Goal: Check status: Check status

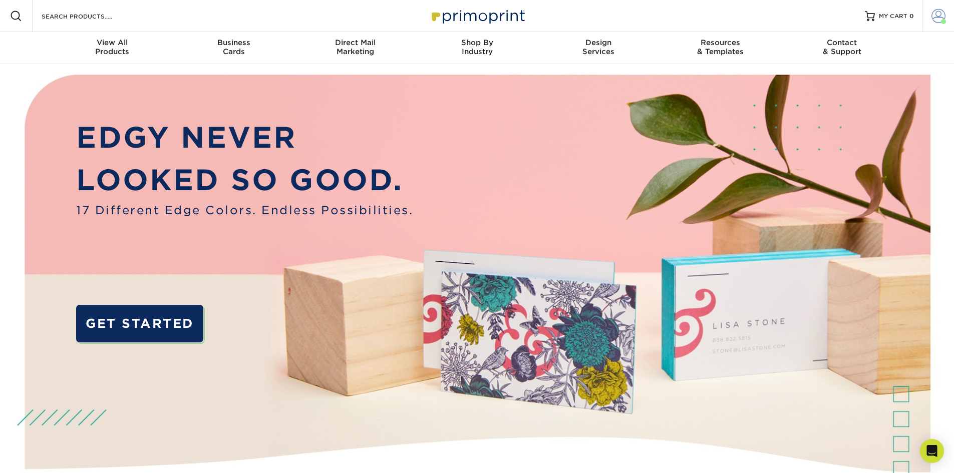
click at [938, 16] on span at bounding box center [939, 16] width 14 height 14
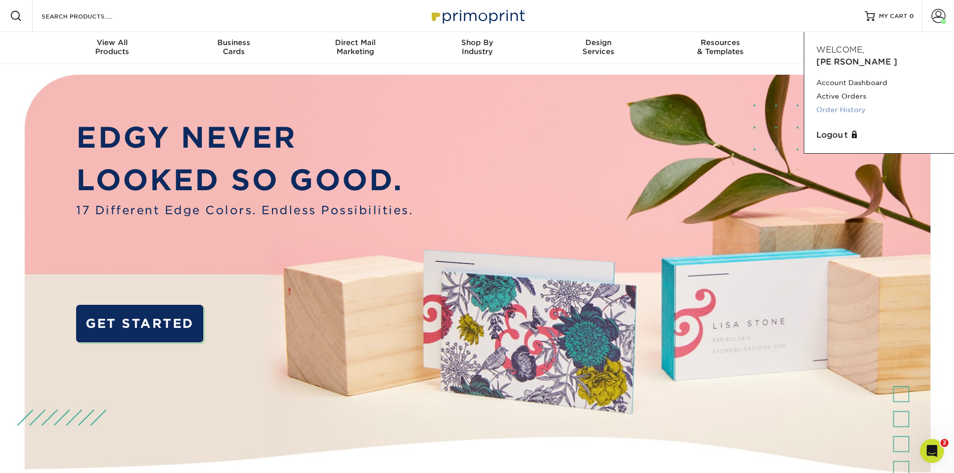
click at [855, 103] on link "Order History" at bounding box center [880, 110] width 126 height 14
